Goal: Task Accomplishment & Management: Use online tool/utility

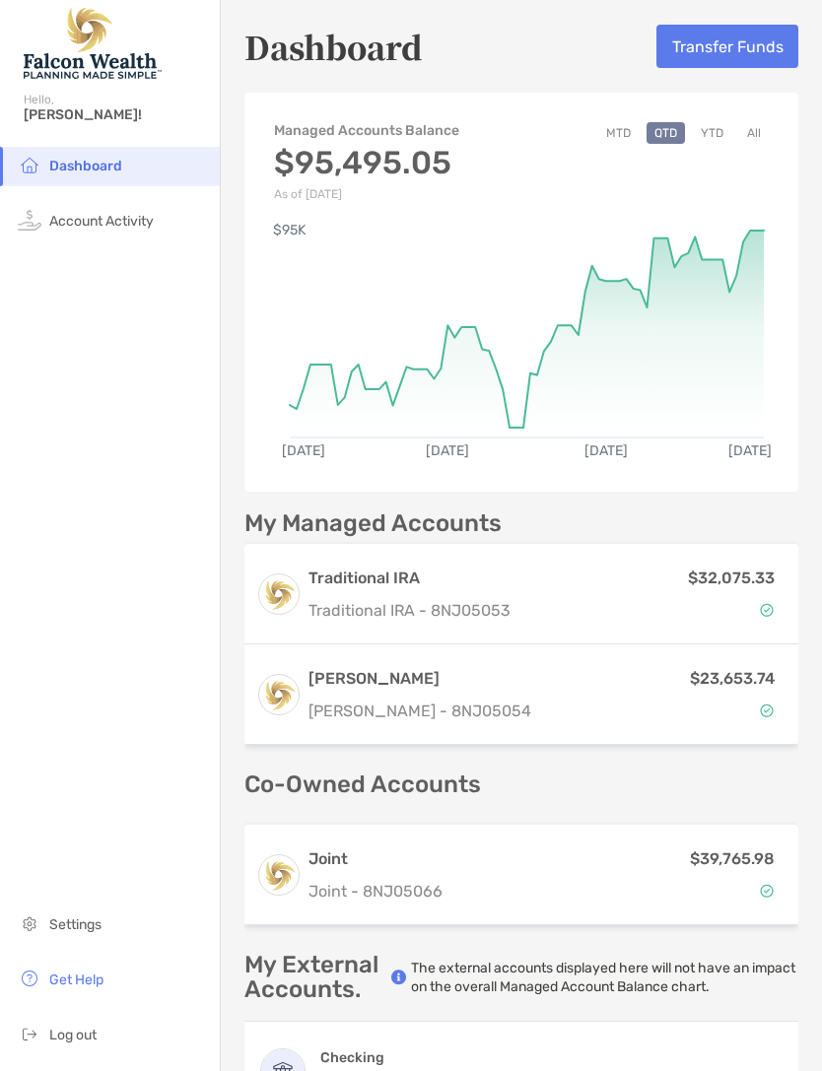
click at [719, 53] on button "Transfer Funds" at bounding box center [727, 46] width 142 height 43
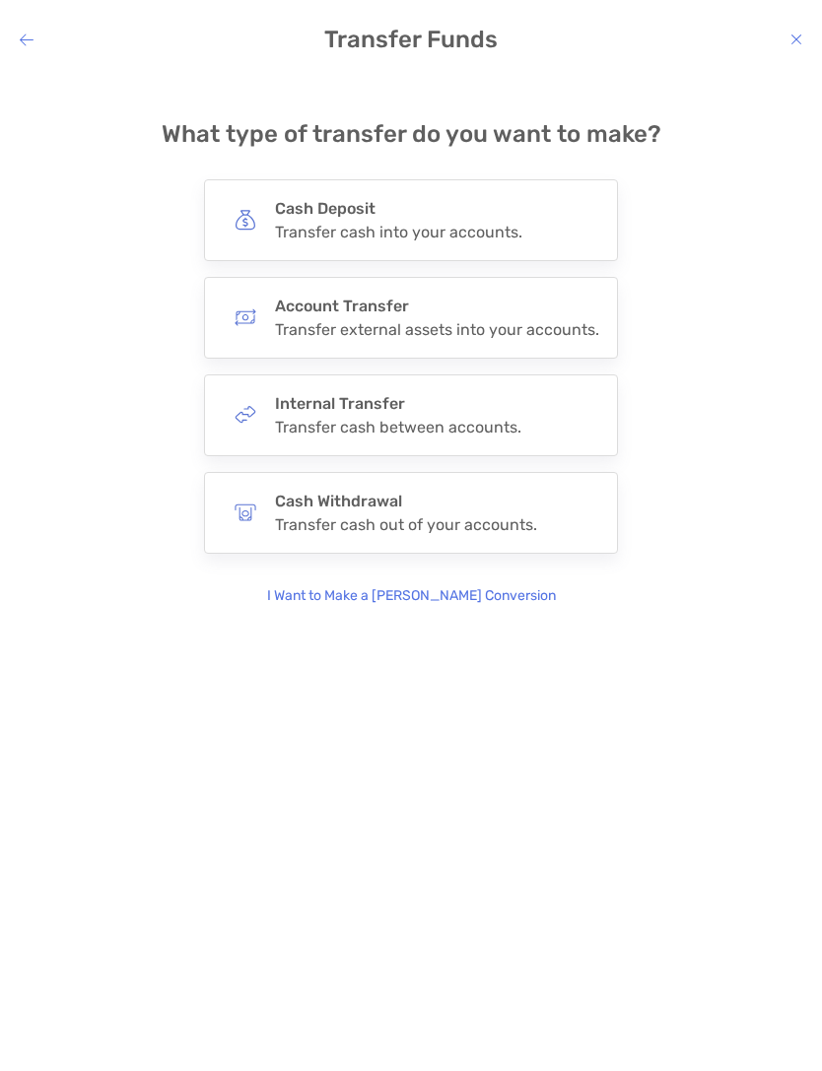
click at [374, 209] on h4 "Cash Deposit" at bounding box center [398, 208] width 247 height 19
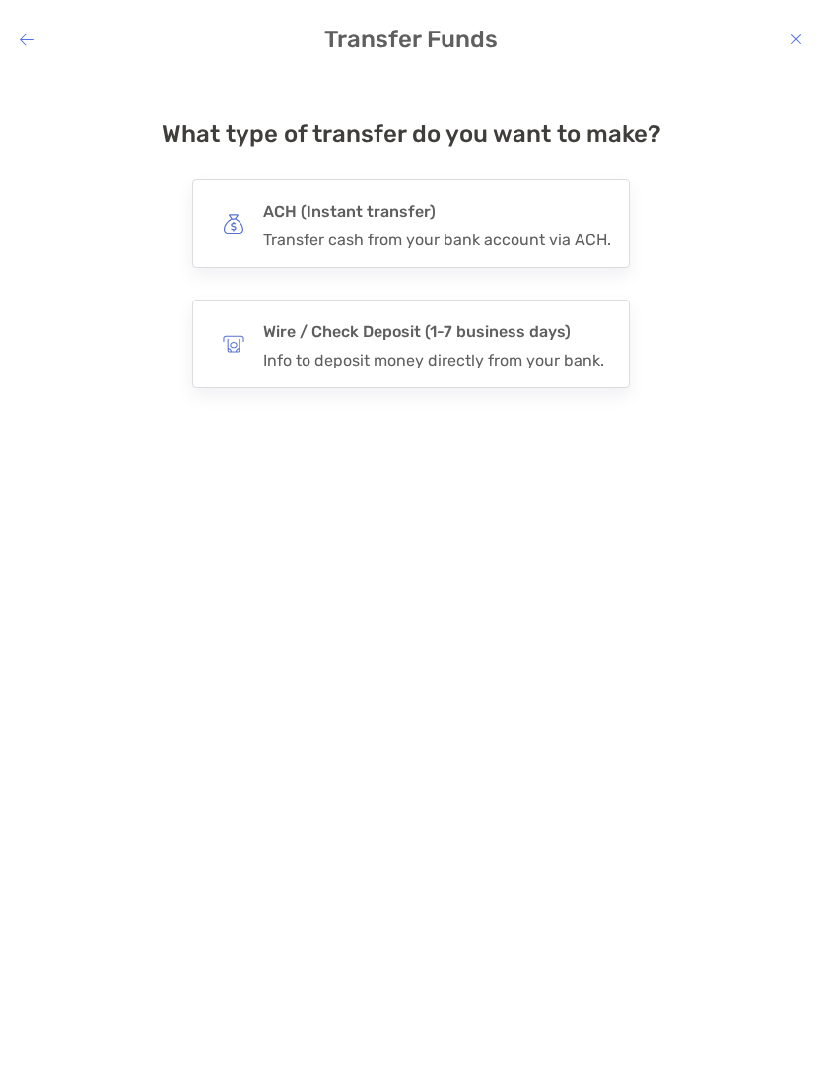
click at [416, 218] on h4 "ACH (Instant transfer)" at bounding box center [437, 212] width 348 height 28
click at [0, 0] on input "***" at bounding box center [0, 0] width 0 height 0
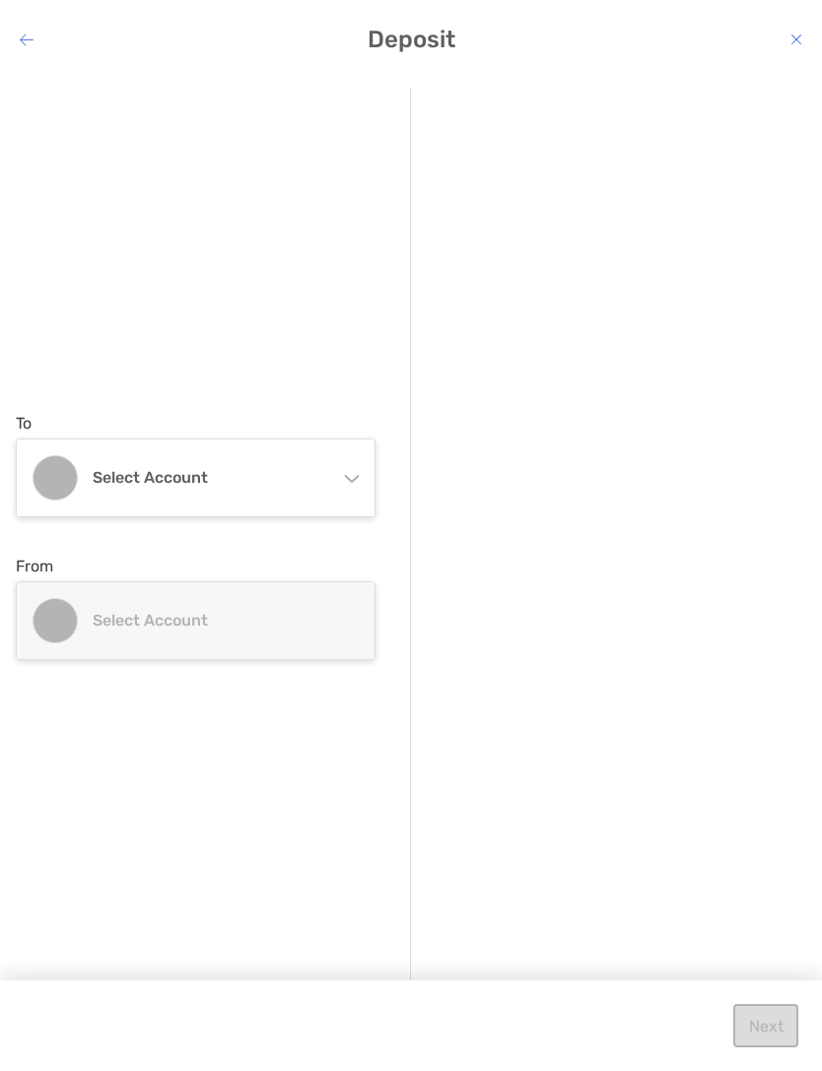
click at [351, 466] on div "Select account" at bounding box center [196, 478] width 358 height 77
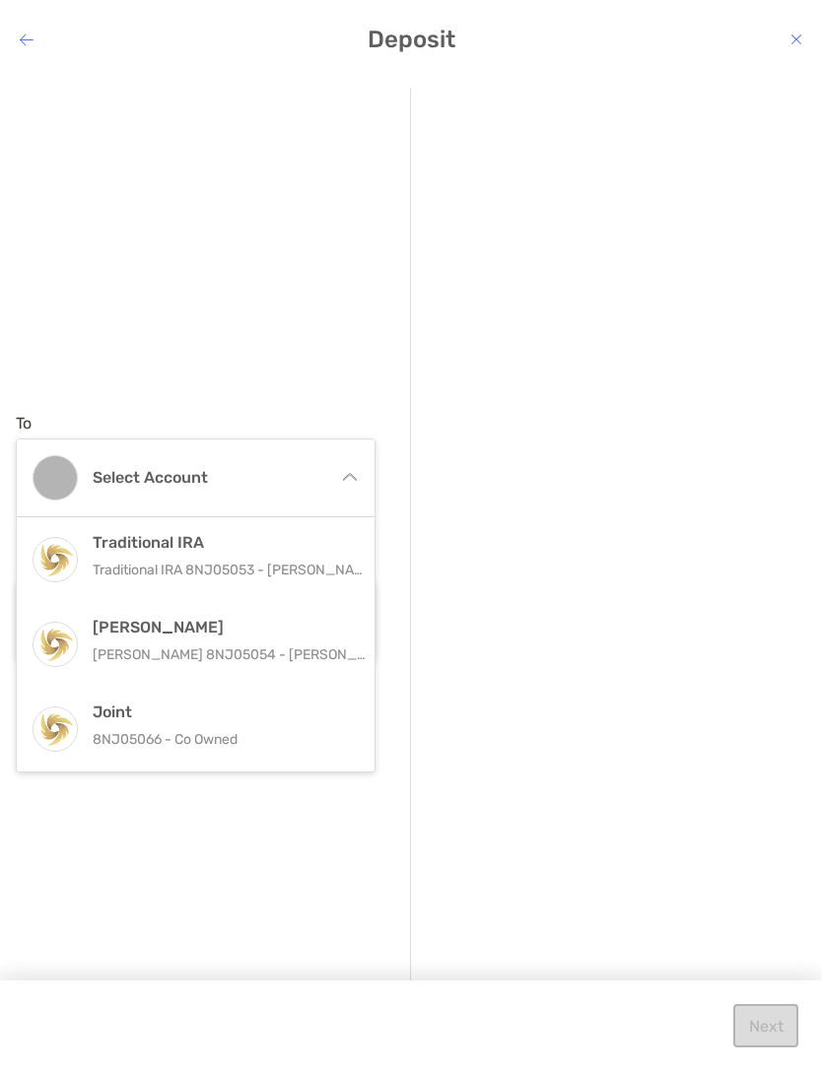
click at [168, 630] on h4 "[PERSON_NAME]" at bounding box center [231, 627] width 277 height 19
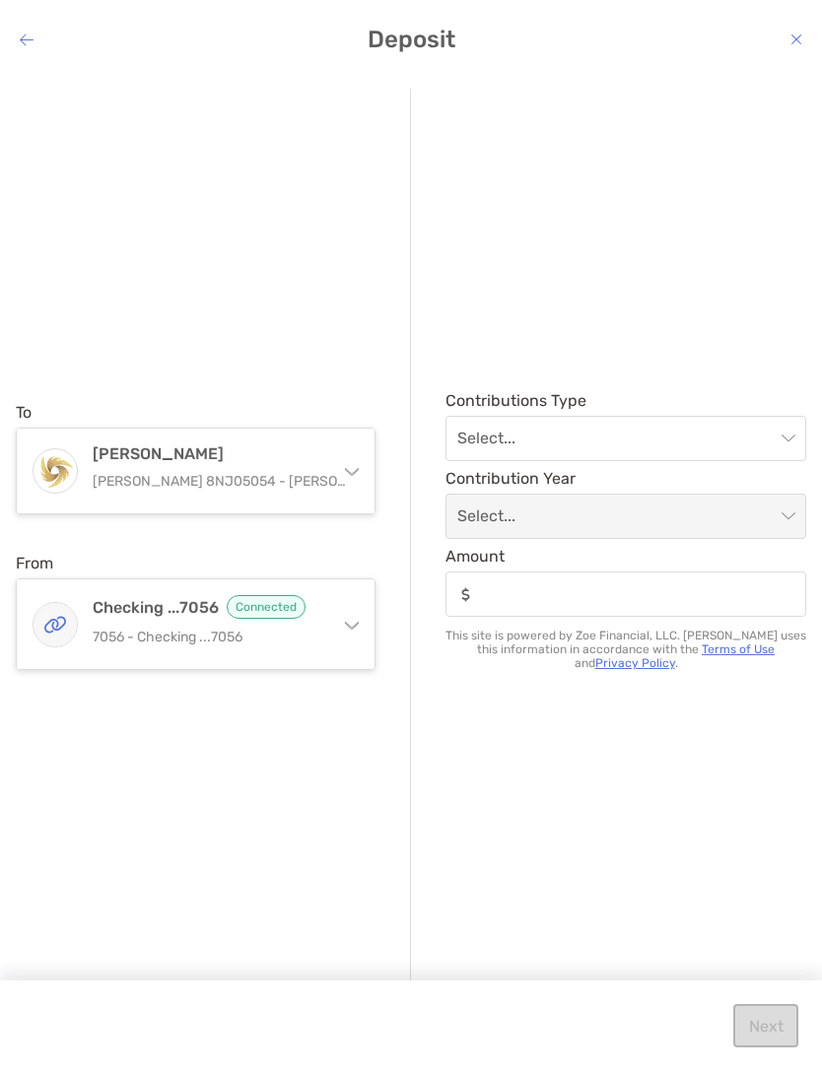
click at [790, 438] on span "modal" at bounding box center [625, 438] width 337 height 43
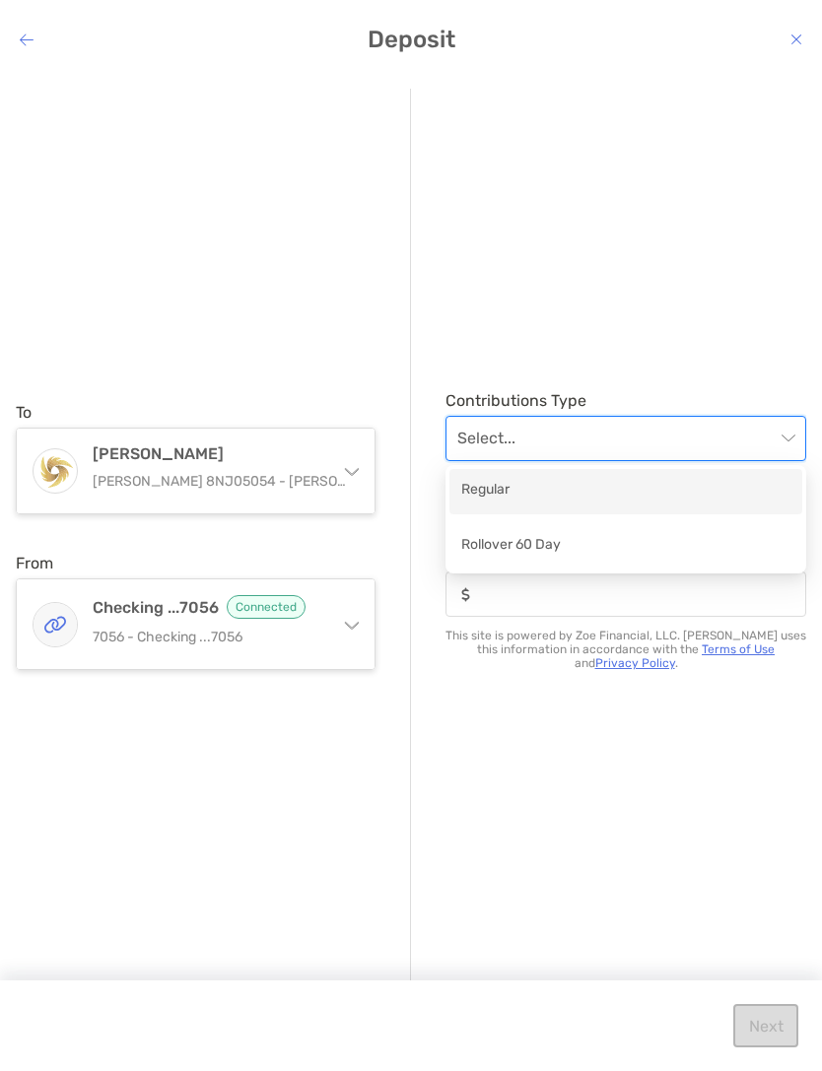
click at [561, 487] on div "Regular" at bounding box center [625, 491] width 329 height 25
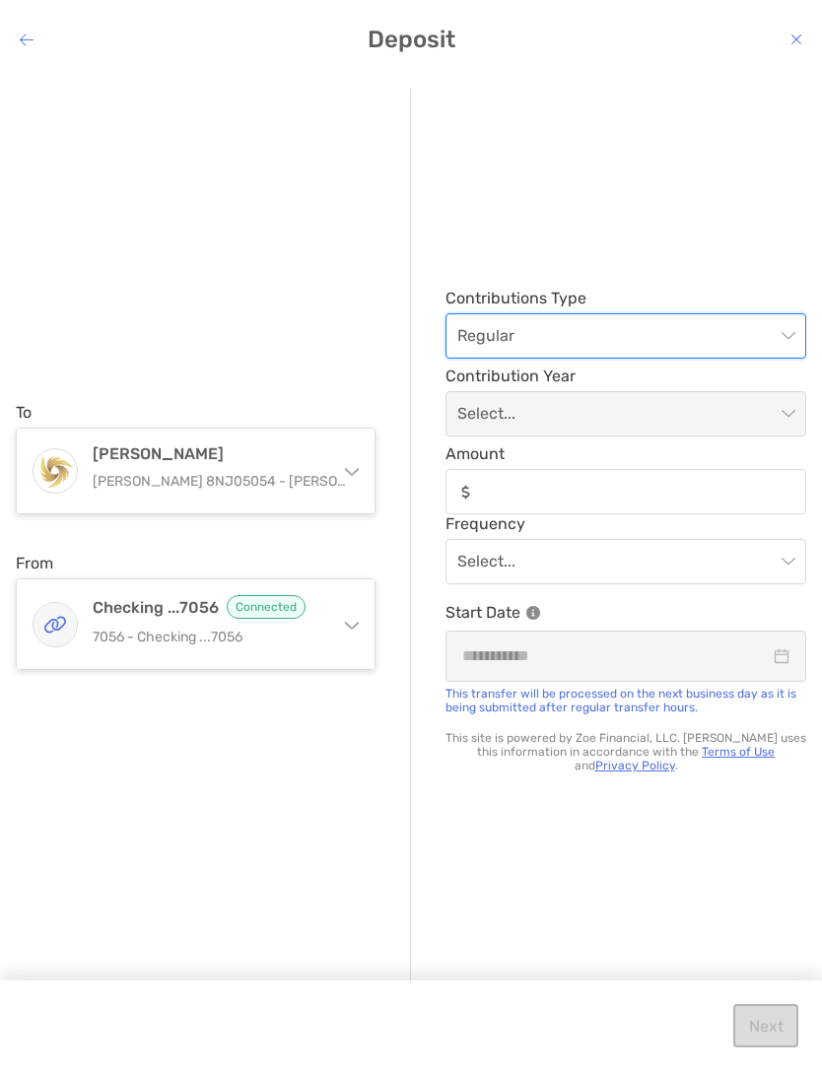
click at [788, 409] on span "modal" at bounding box center [625, 413] width 337 height 43
click at [785, 409] on span "modal" at bounding box center [625, 413] width 337 height 43
click at [790, 420] on span "modal" at bounding box center [625, 413] width 337 height 43
click at [787, 416] on span "modal" at bounding box center [625, 413] width 337 height 43
click at [783, 424] on span "modal" at bounding box center [625, 413] width 337 height 43
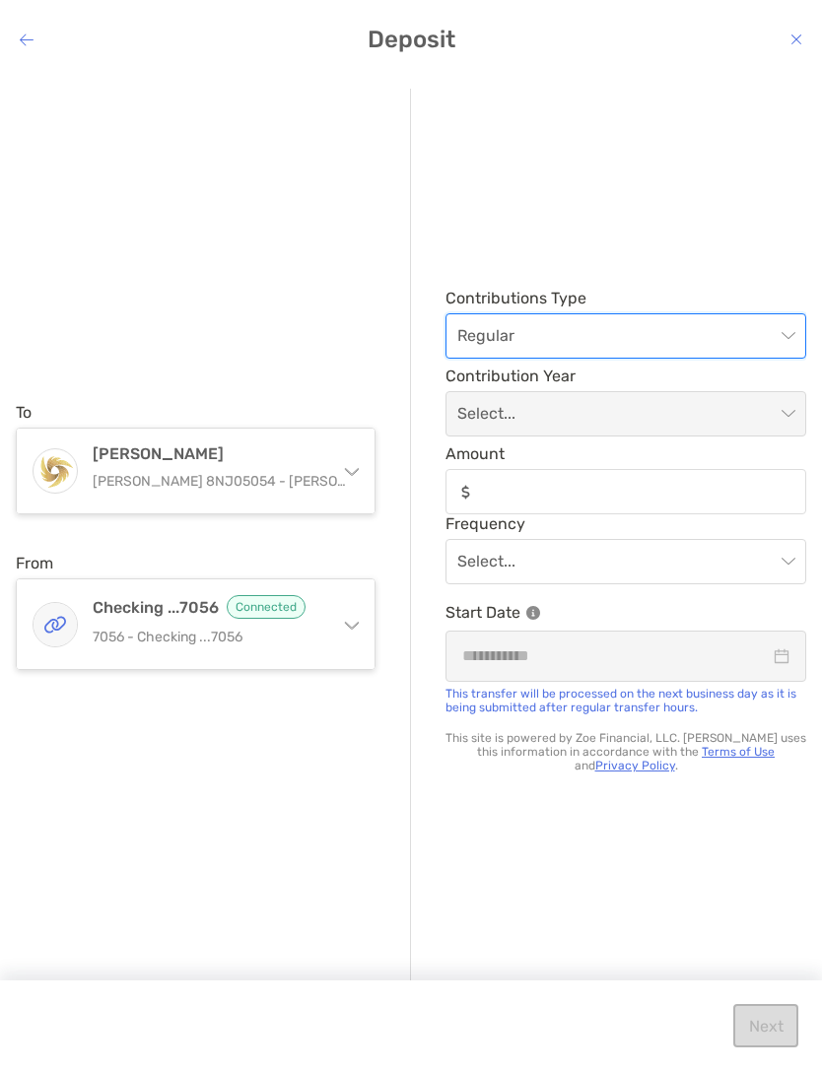
click at [783, 423] on span "modal" at bounding box center [625, 413] width 337 height 43
click at [785, 409] on span "modal" at bounding box center [625, 413] width 337 height 43
click at [784, 408] on span "modal" at bounding box center [625, 413] width 337 height 43
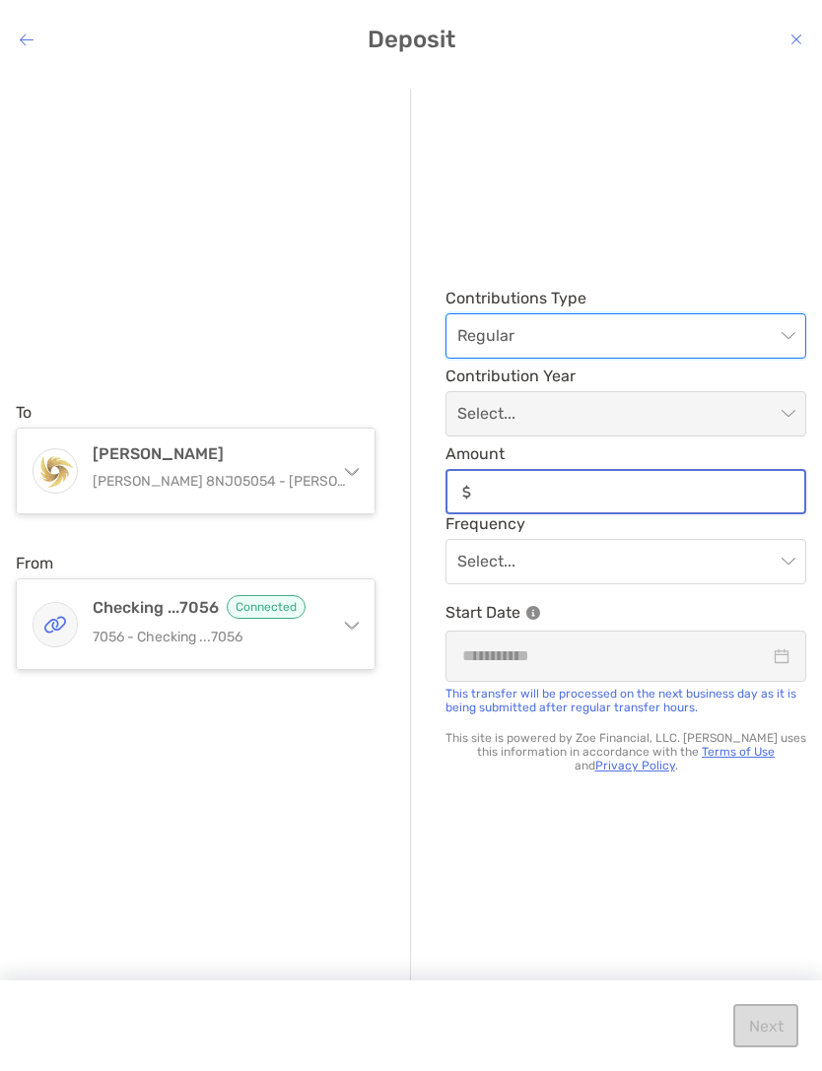
click at [699, 484] on input "Amount" at bounding box center [641, 492] width 325 height 17
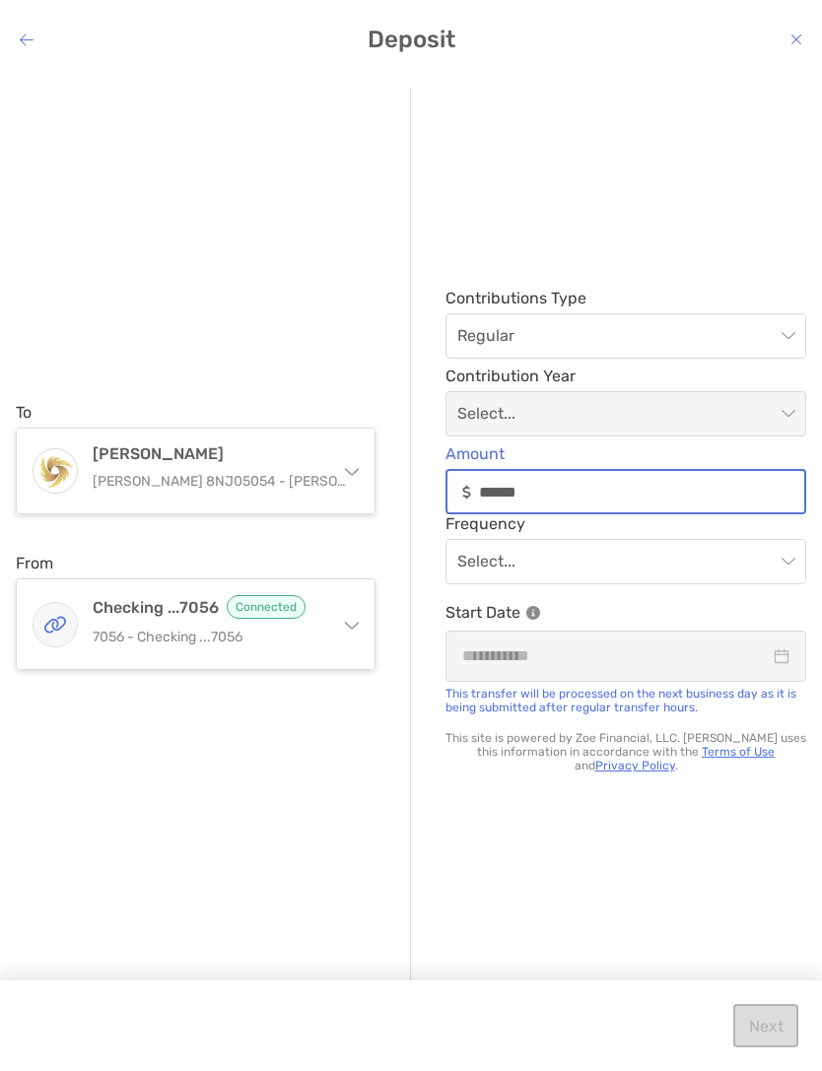
click at [791, 412] on span "modal" at bounding box center [625, 413] width 337 height 43
click at [798, 549] on div "Select..." at bounding box center [625, 561] width 361 height 45
type input "******"
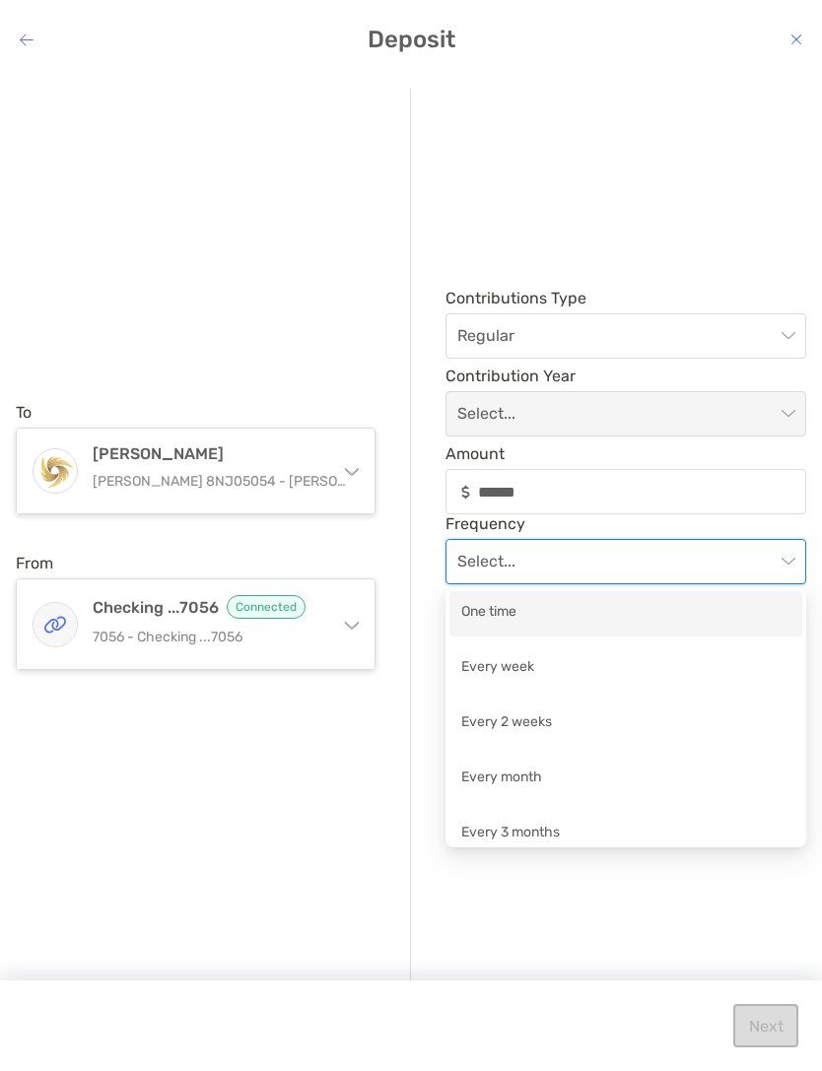
click at [516, 609] on div "One time" at bounding box center [625, 613] width 329 height 25
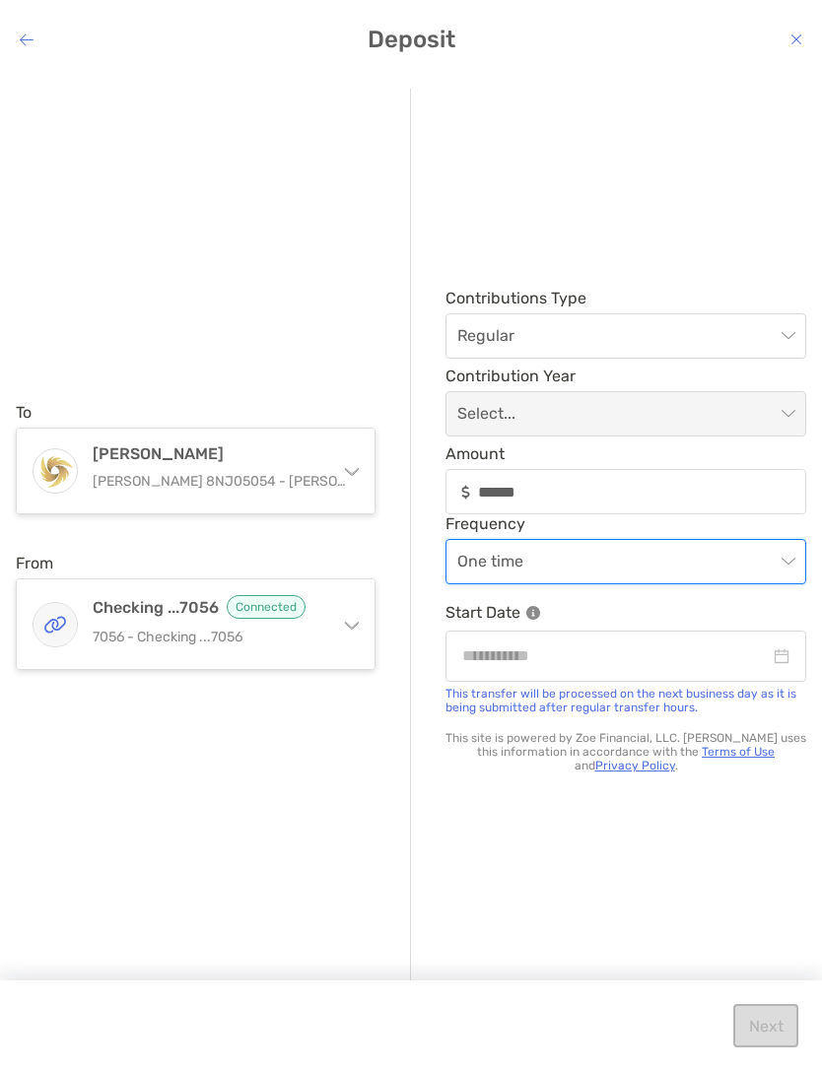
click at [790, 649] on div "modal" at bounding box center [625, 656] width 361 height 50
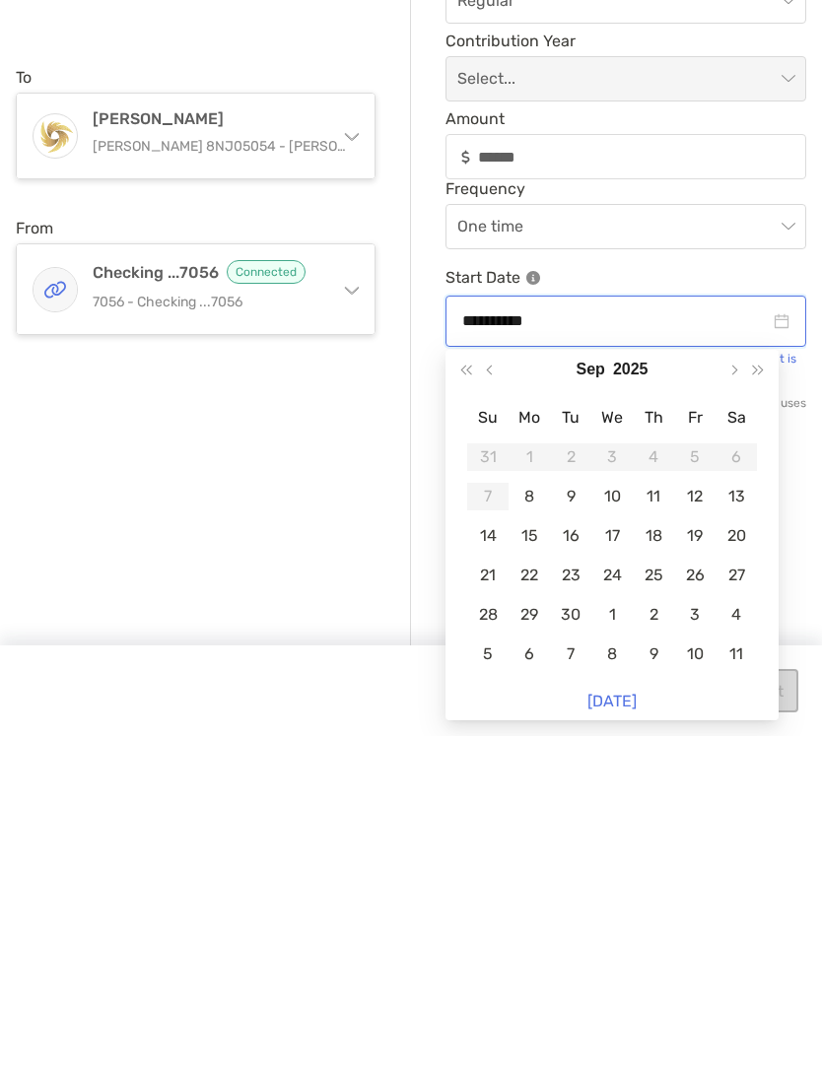
type input "**********"
click at [580, 818] on div "9" at bounding box center [571, 832] width 28 height 28
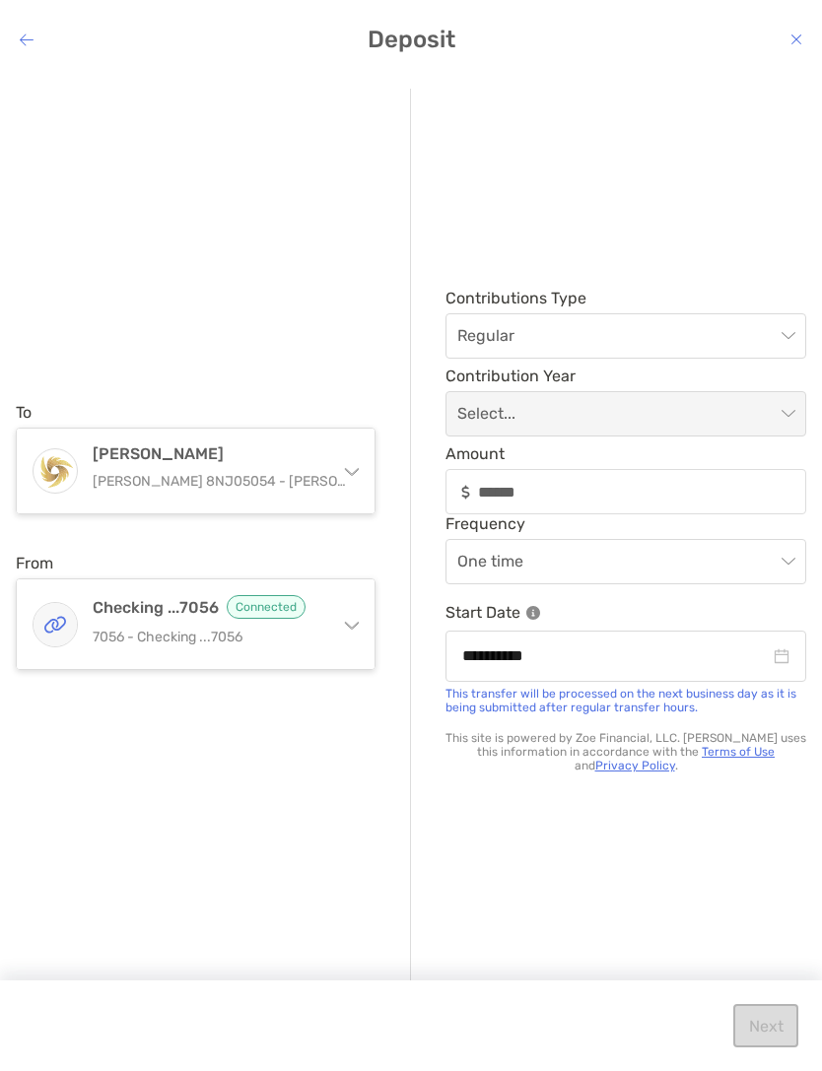
click at [779, 413] on span "modal" at bounding box center [625, 413] width 337 height 43
click at [778, 413] on span "modal" at bounding box center [625, 413] width 337 height 43
click at [791, 404] on span "modal" at bounding box center [625, 413] width 337 height 43
click at [788, 410] on span "modal" at bounding box center [625, 413] width 337 height 43
click at [787, 409] on span "modal" at bounding box center [625, 413] width 337 height 43
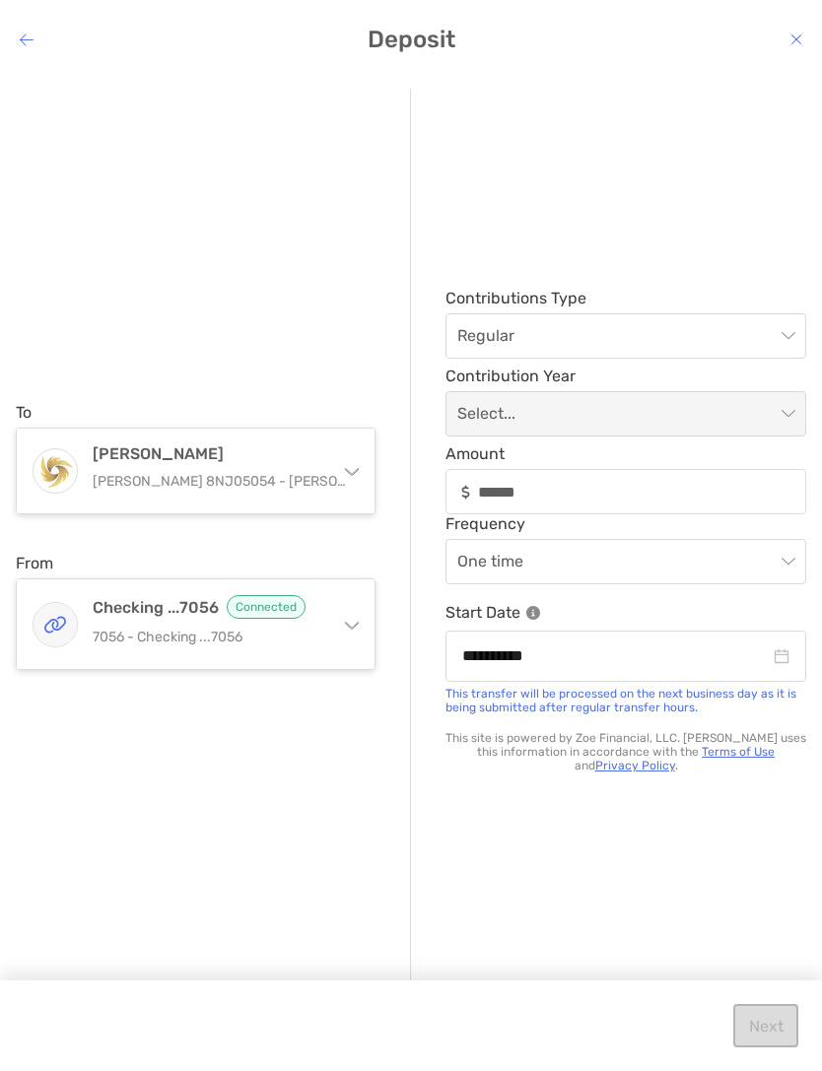
click at [783, 414] on span "modal" at bounding box center [625, 413] width 337 height 43
click at [783, 413] on span "modal" at bounding box center [625, 413] width 337 height 43
click at [779, 421] on span "modal" at bounding box center [625, 413] width 337 height 43
click at [795, 328] on div "Regular" at bounding box center [625, 335] width 361 height 45
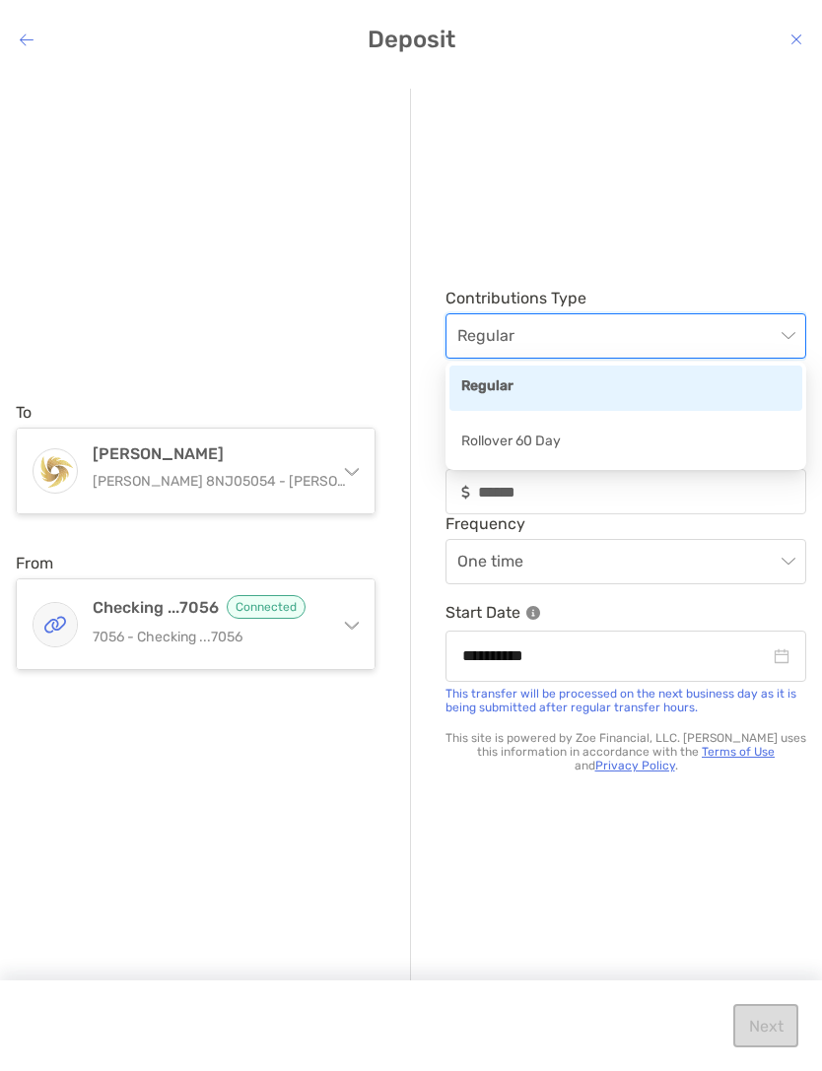
click at [789, 336] on span "Regular" at bounding box center [625, 335] width 337 height 43
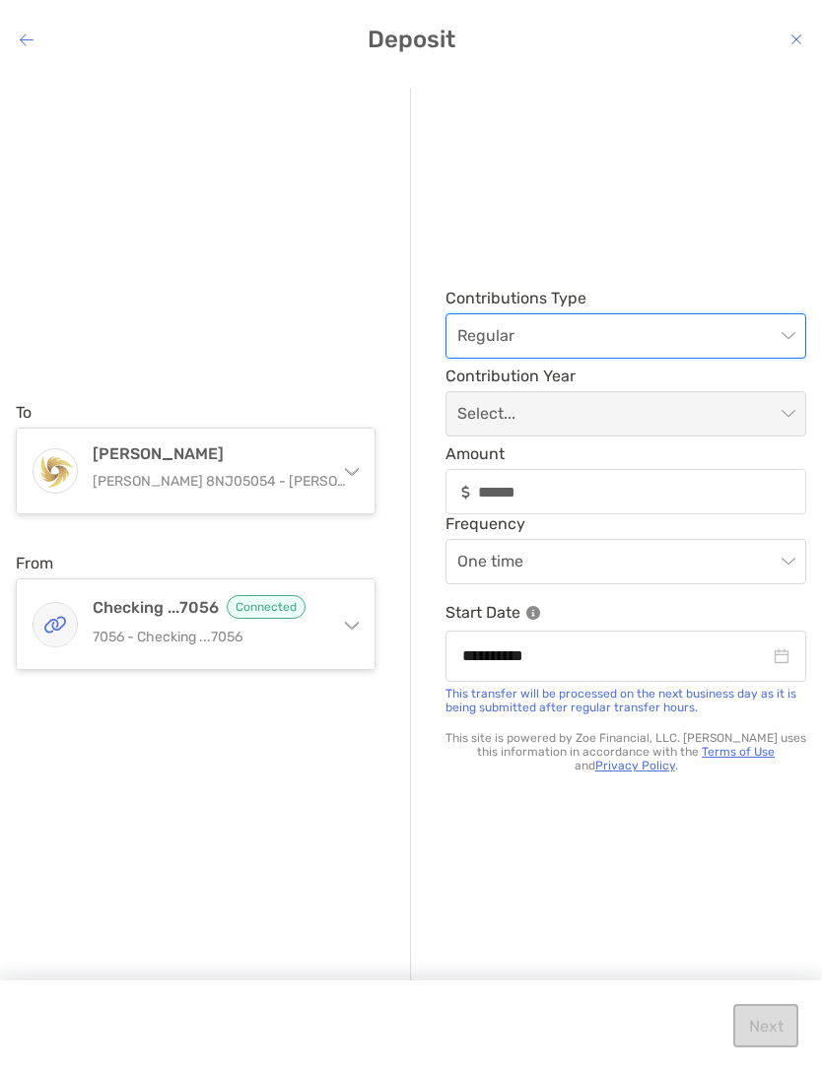
click at [785, 417] on span "modal" at bounding box center [625, 413] width 337 height 43
click at [783, 426] on span "modal" at bounding box center [625, 413] width 337 height 43
click at [763, 1027] on div "Next" at bounding box center [411, 1026] width 822 height 91
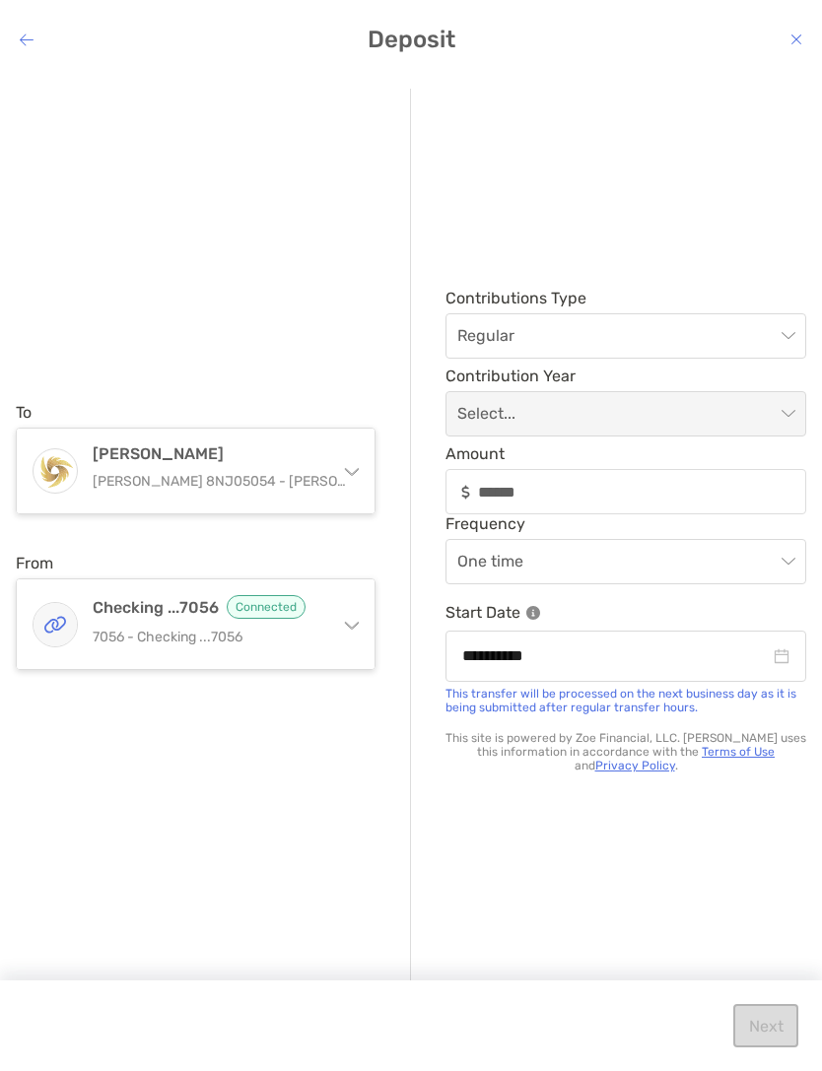
click at [31, 32] on icon "modal" at bounding box center [27, 40] width 14 height 16
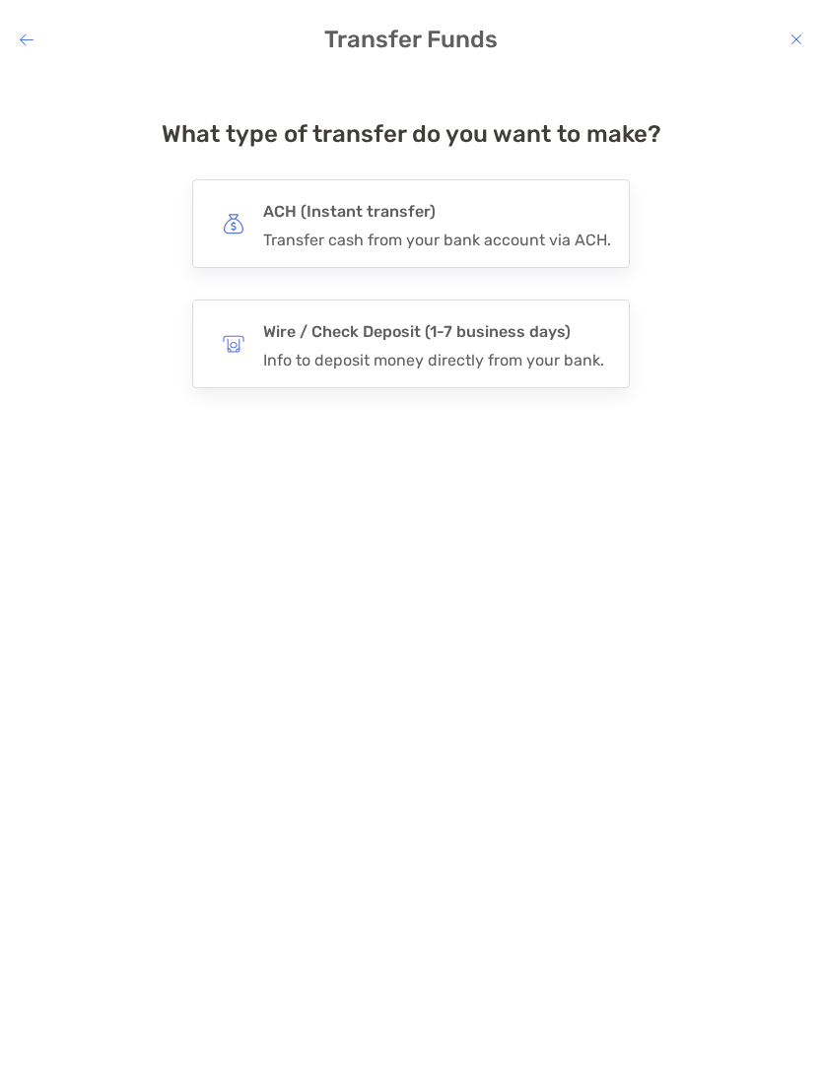
click at [451, 214] on h4 "ACH (Instant transfer)" at bounding box center [437, 212] width 348 height 28
click at [0, 0] on input "***" at bounding box center [0, 0] width 0 height 0
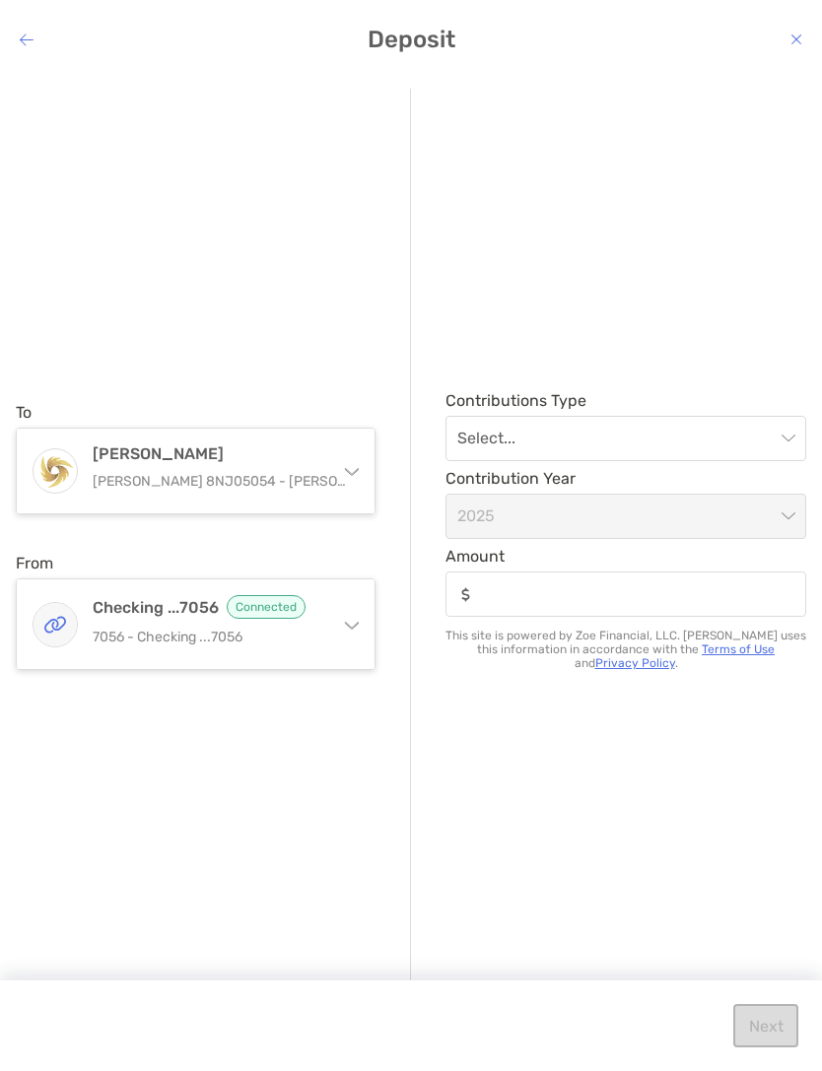
click at [784, 430] on span "modal" at bounding box center [625, 438] width 337 height 43
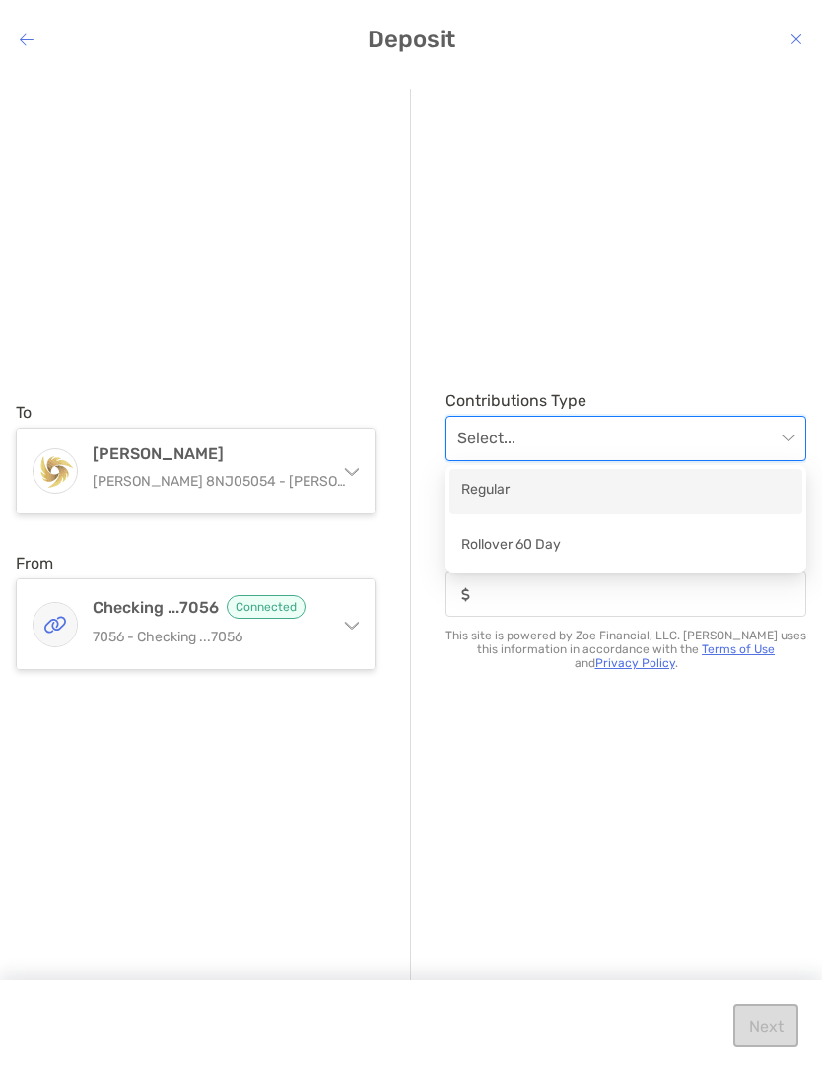
click at [506, 484] on div "Regular" at bounding box center [625, 491] width 329 height 25
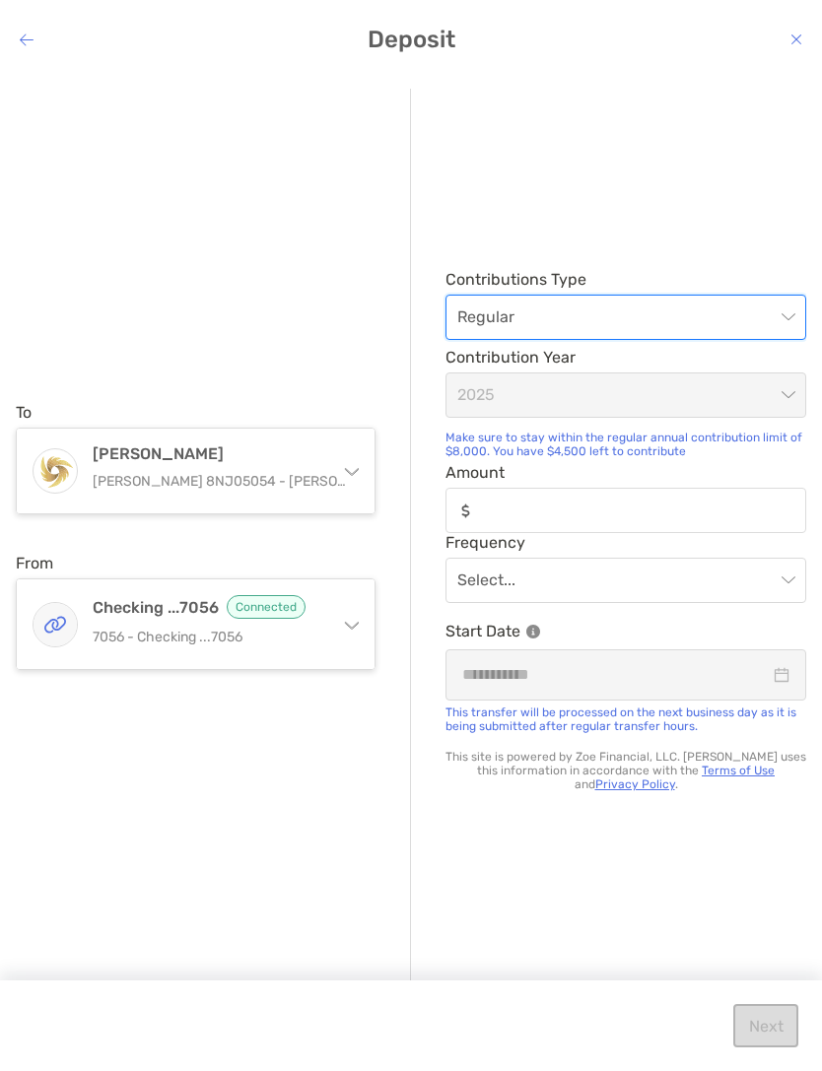
click at [790, 388] on span "2025" at bounding box center [625, 394] width 337 height 43
click at [596, 497] on div "modal" at bounding box center [625, 510] width 361 height 45
click at [596, 503] on input "Amount" at bounding box center [641, 511] width 327 height 17
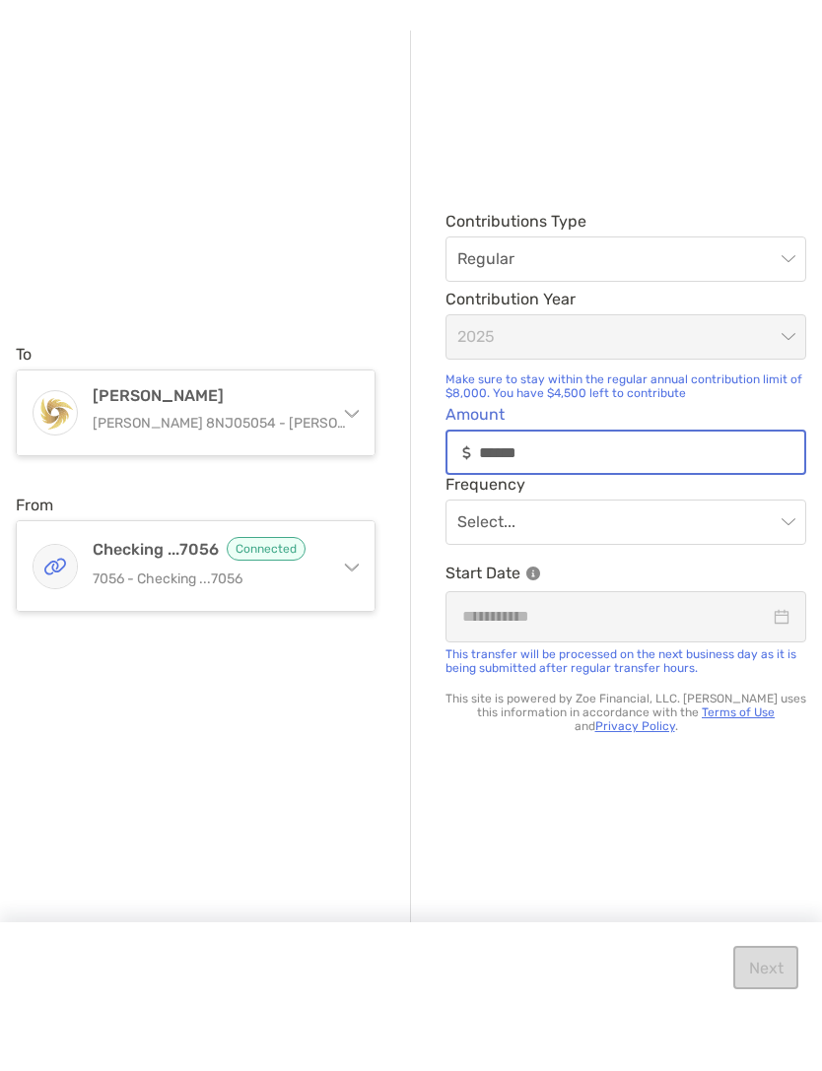
click at [792, 559] on span "modal" at bounding box center [625, 580] width 337 height 43
type input "******"
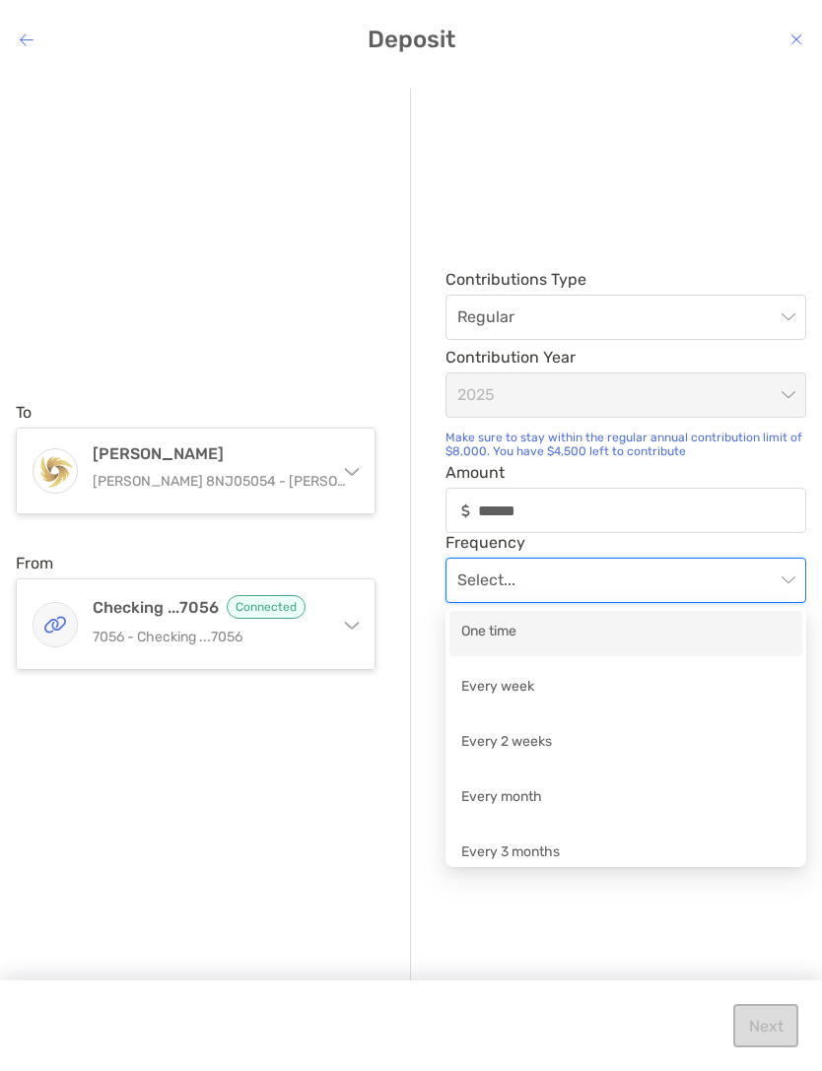
click at [516, 633] on div "One time" at bounding box center [625, 633] width 329 height 25
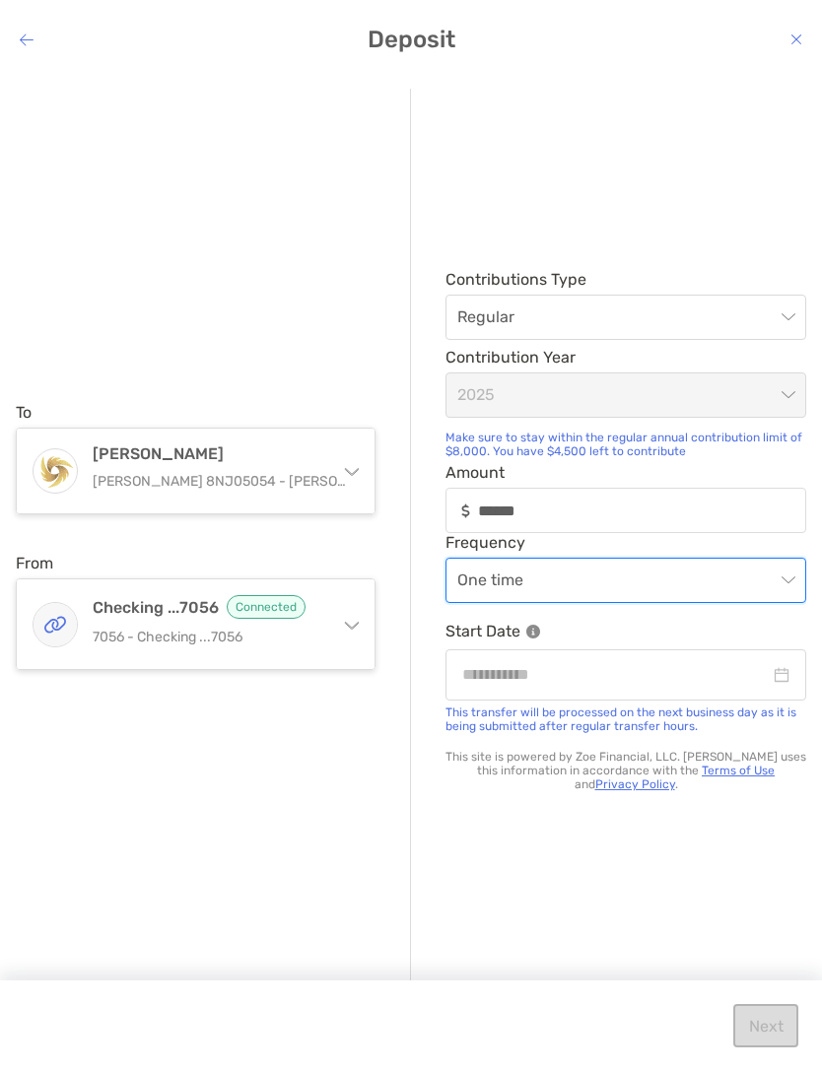
click at [786, 673] on div "modal" at bounding box center [625, 674] width 327 height 25
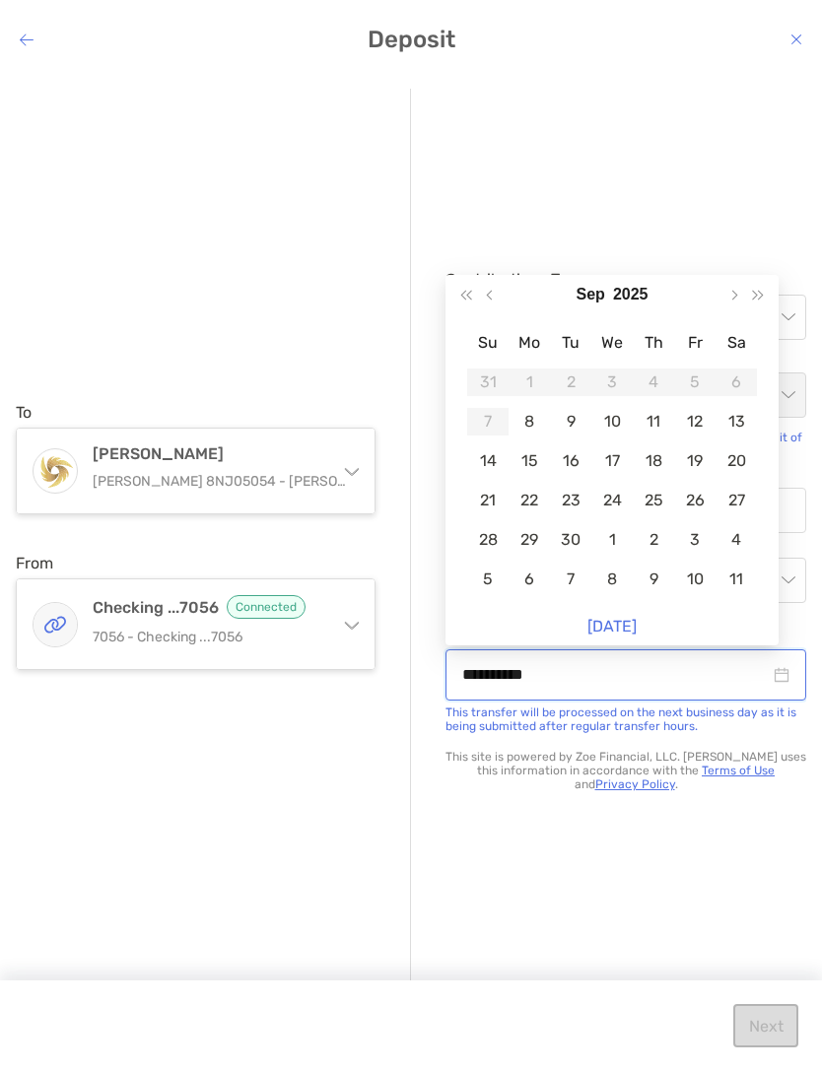
type input "**********"
click at [694, 422] on div "12" at bounding box center [695, 422] width 28 height 28
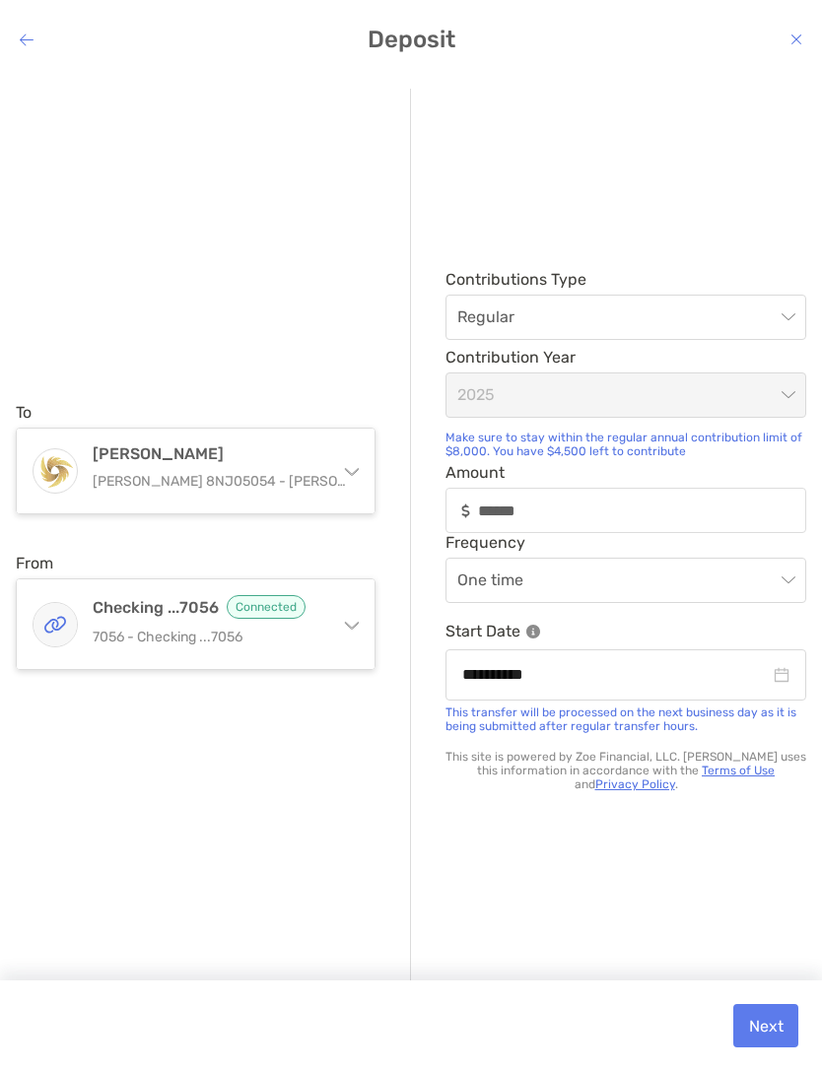
click at [784, 674] on icon "close-circle" at bounding box center [782, 675] width 16 height 16
click at [701, 674] on input "modal" at bounding box center [615, 674] width 307 height 25
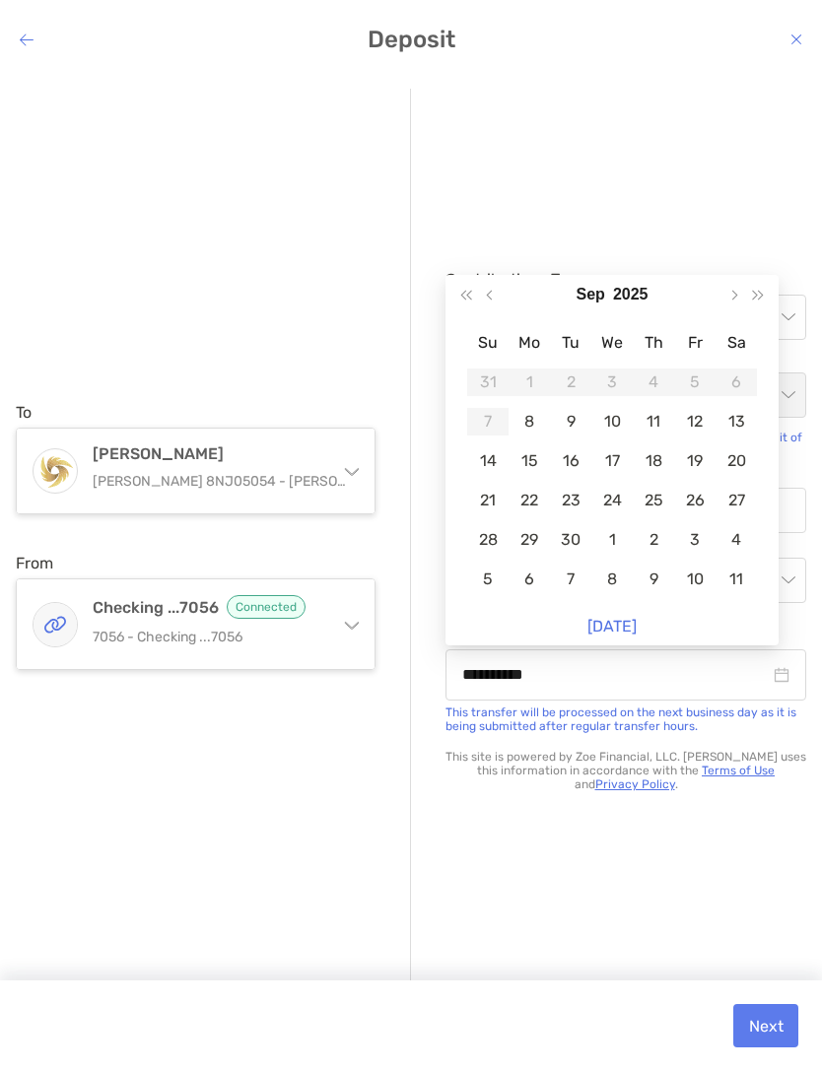
click at [573, 416] on div "9" at bounding box center [571, 422] width 28 height 28
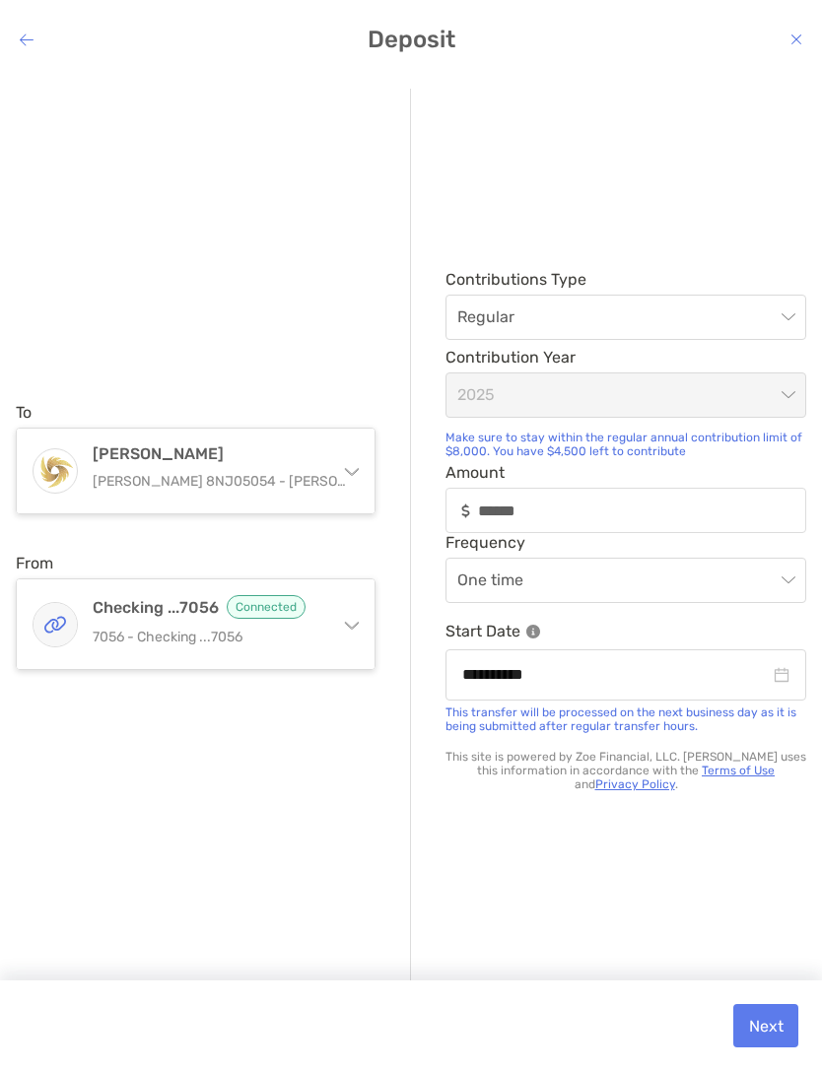
type input "**********"
click at [770, 1018] on button "Next" at bounding box center [765, 1025] width 65 height 43
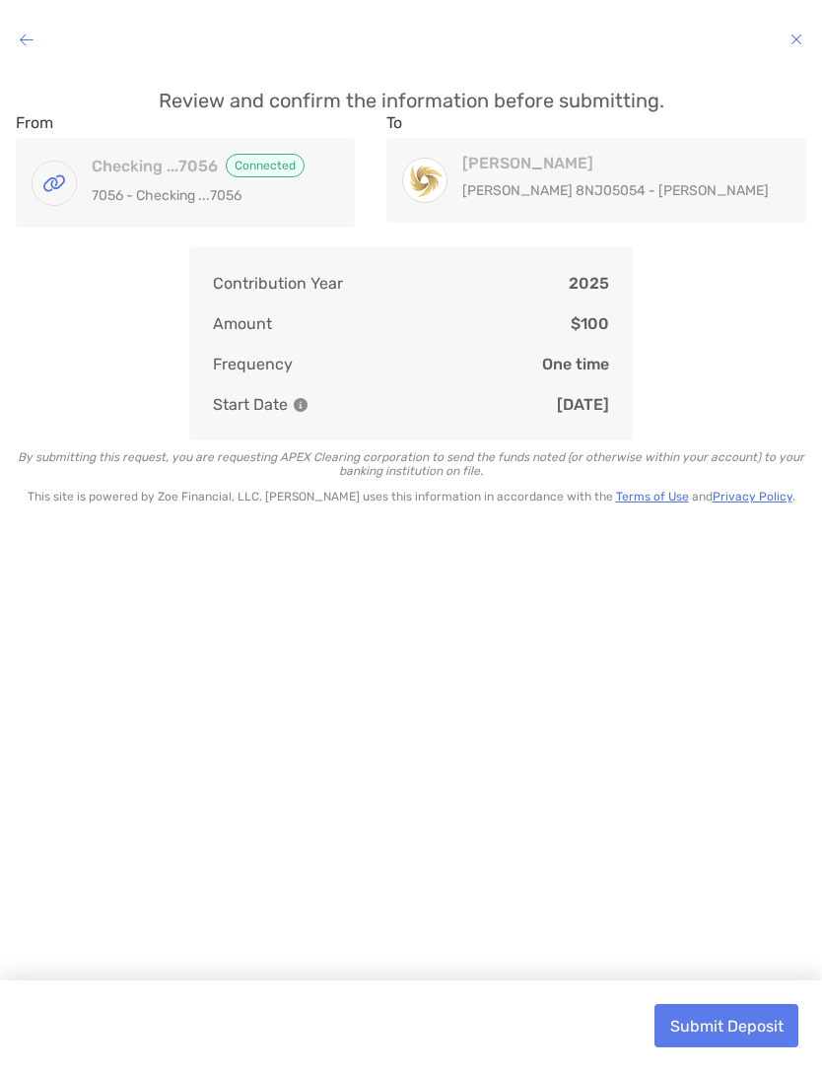
click at [731, 1015] on button "Submit Deposit" at bounding box center [726, 1025] width 144 height 43
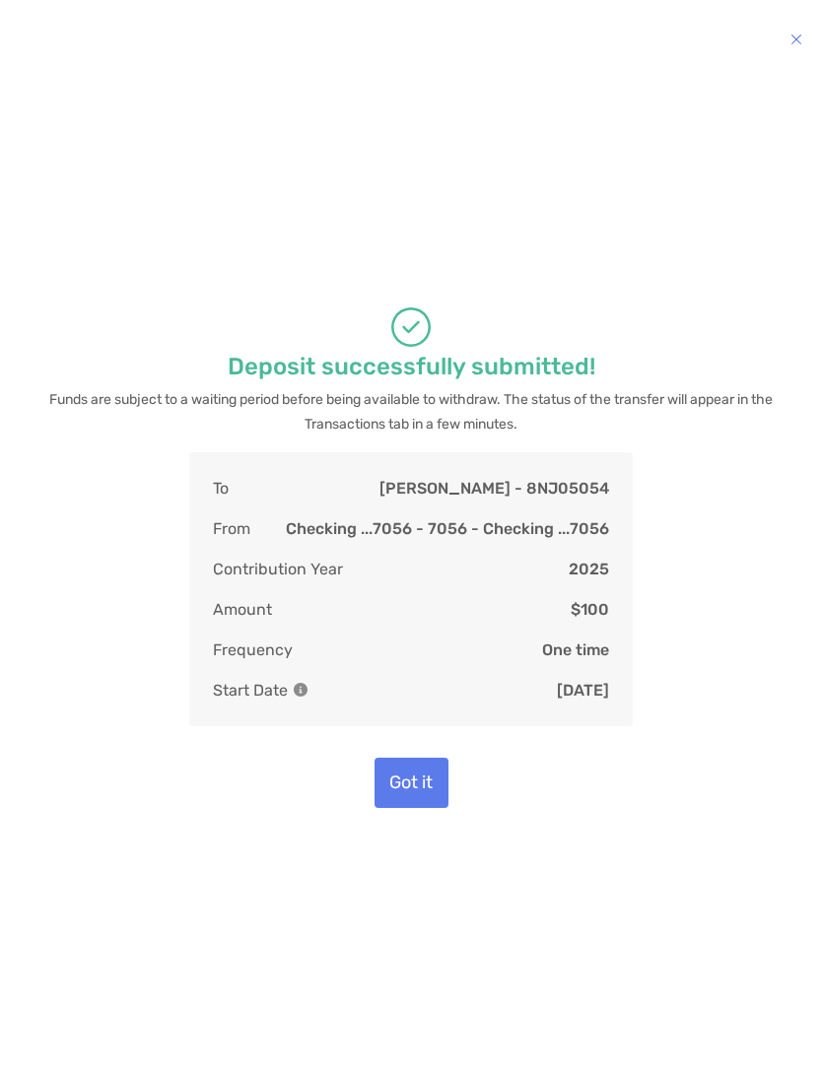
click at [410, 776] on button "Got it" at bounding box center [411, 783] width 74 height 50
